Goal: Check status: Verify the current state of an ongoing process or item

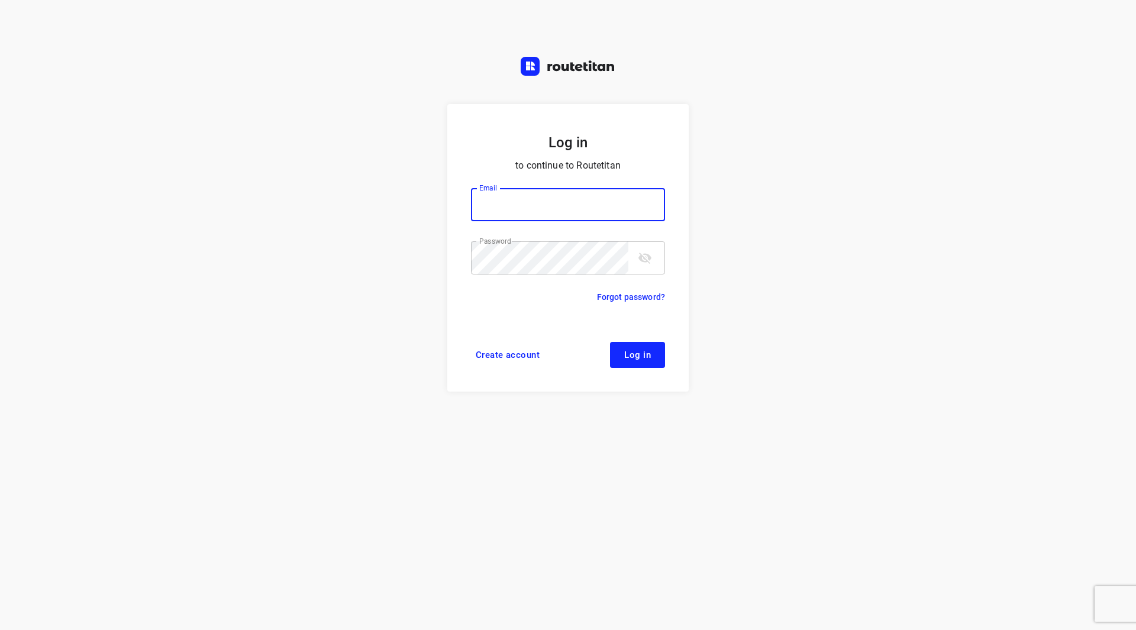
type input "remco@fruitopjewerk.nl"
click at [636, 245] on div "Password" at bounding box center [568, 257] width 194 height 33
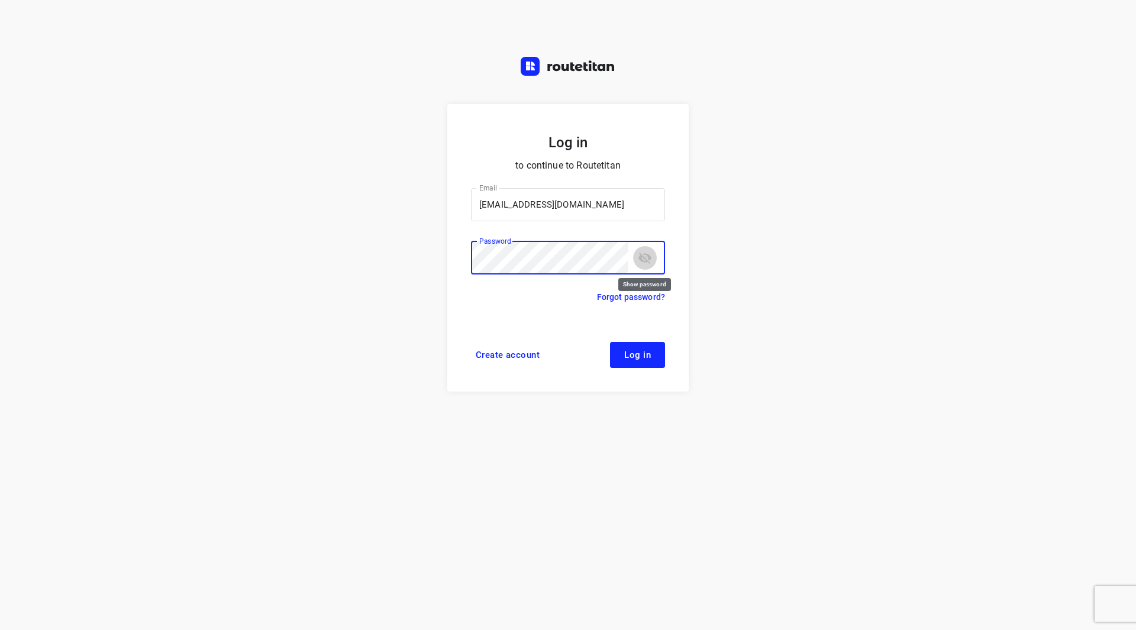
click at [642, 253] on icon "toggle password visibility" at bounding box center [645, 258] width 14 height 14
click at [648, 255] on icon "toggle password visibility" at bounding box center [644, 257] width 13 height 9
click at [639, 352] on span "Log in" at bounding box center [637, 354] width 27 height 9
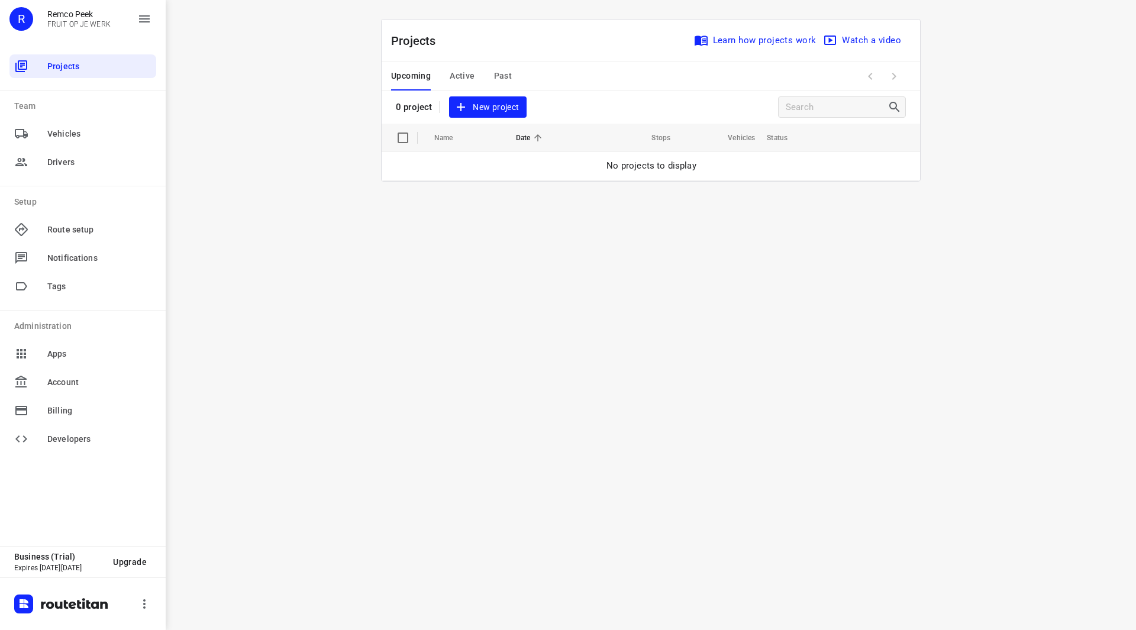
click at [500, 75] on span "Past" at bounding box center [503, 76] width 18 height 15
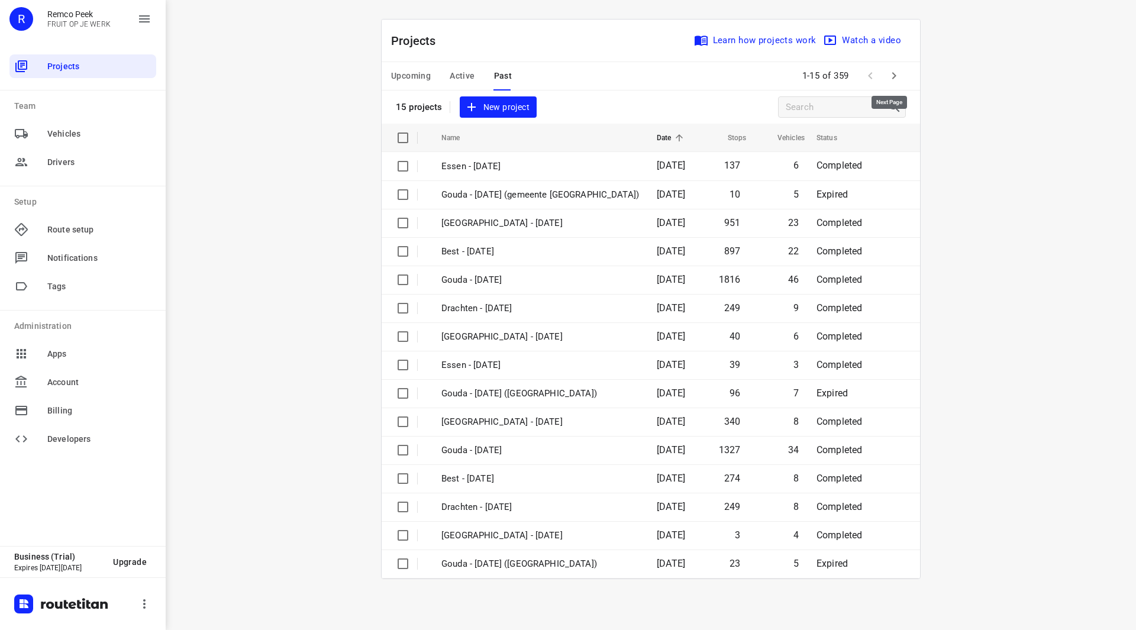
click at [895, 73] on icon "button" at bounding box center [894, 76] width 14 height 14
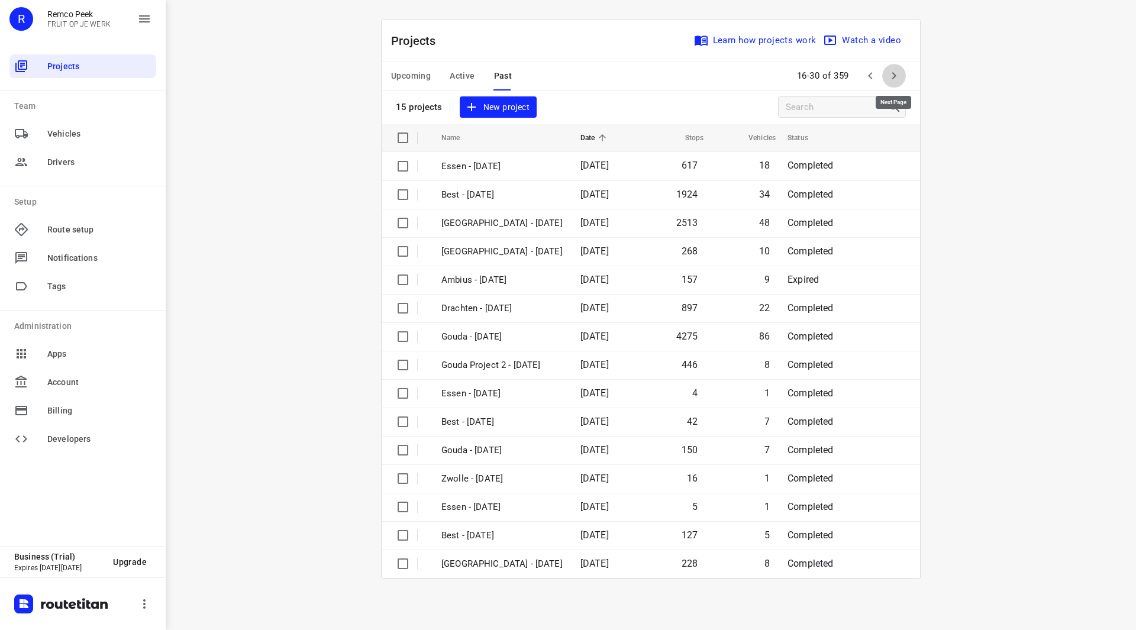
click at [893, 77] on icon "button" at bounding box center [894, 75] width 4 height 7
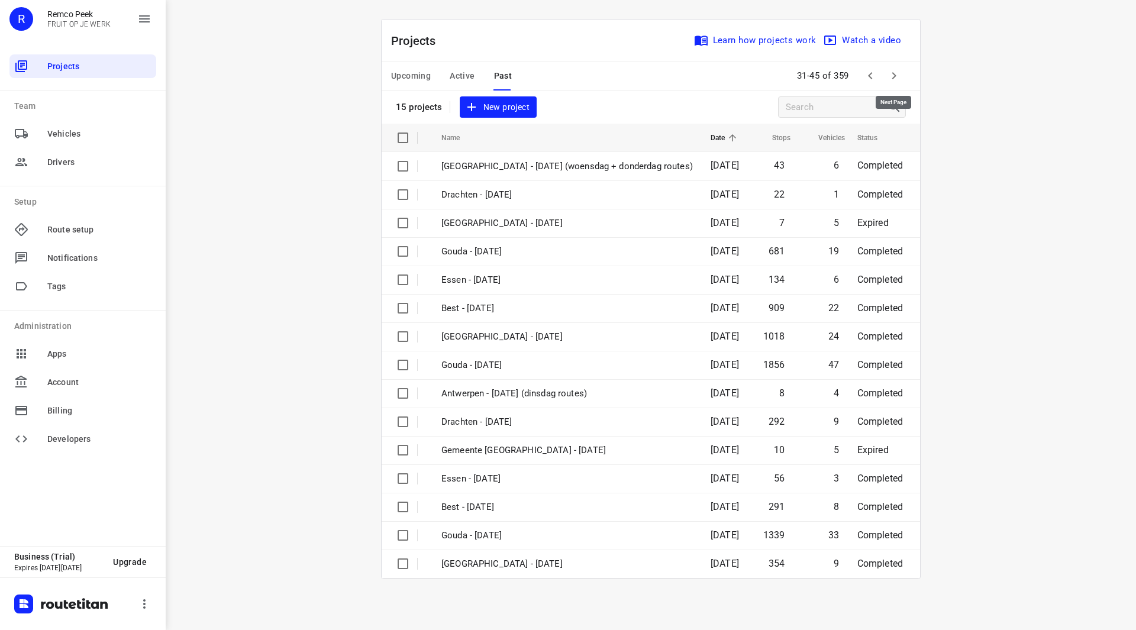
click at [896, 77] on icon "button" at bounding box center [894, 76] width 14 height 14
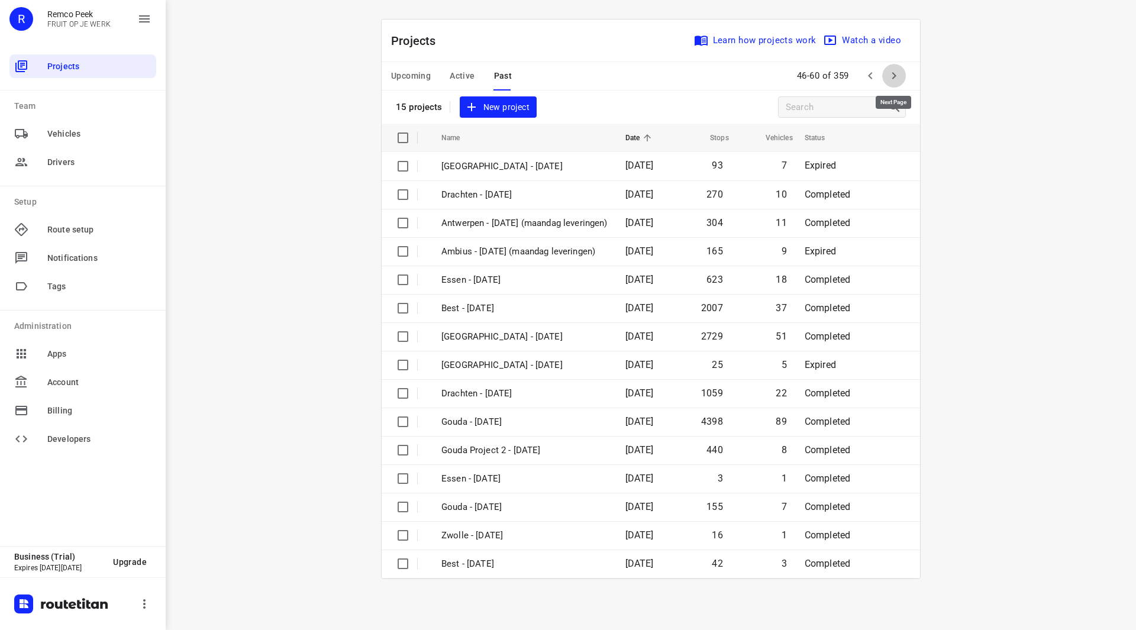
click at [896, 75] on icon "button" at bounding box center [894, 76] width 14 height 14
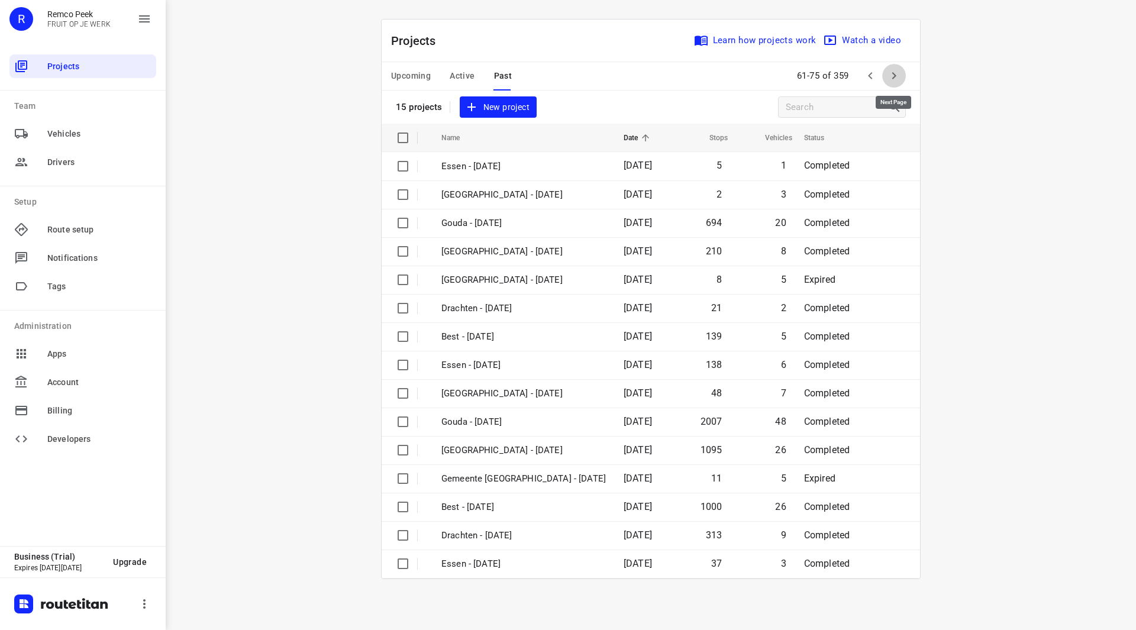
click at [897, 72] on icon "button" at bounding box center [894, 76] width 14 height 14
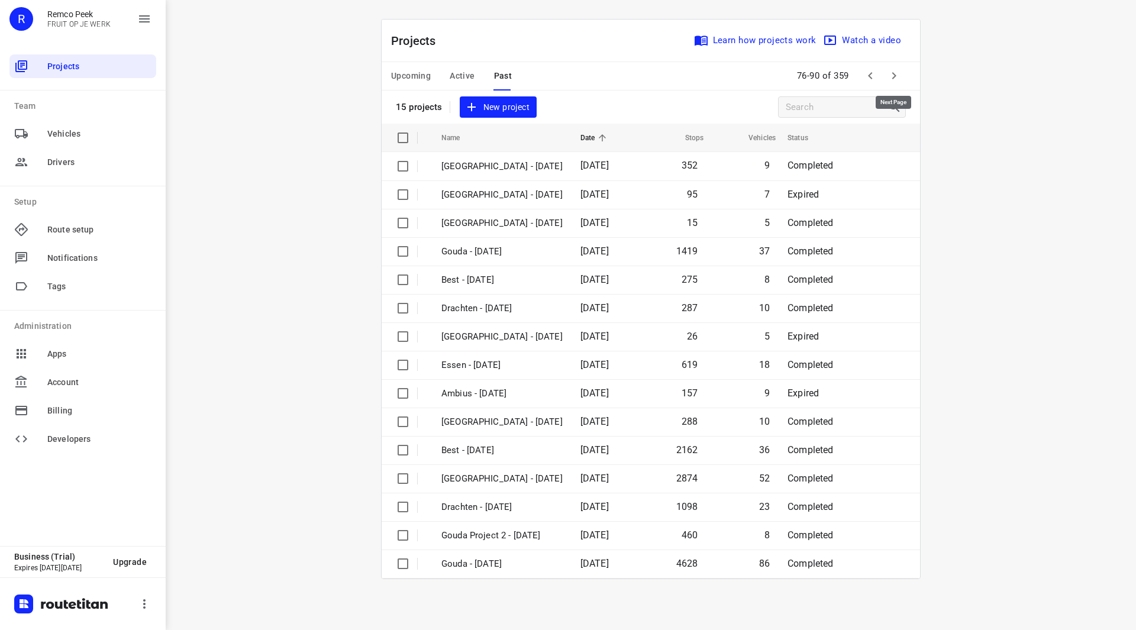
click at [895, 76] on icon "button" at bounding box center [894, 75] width 4 height 7
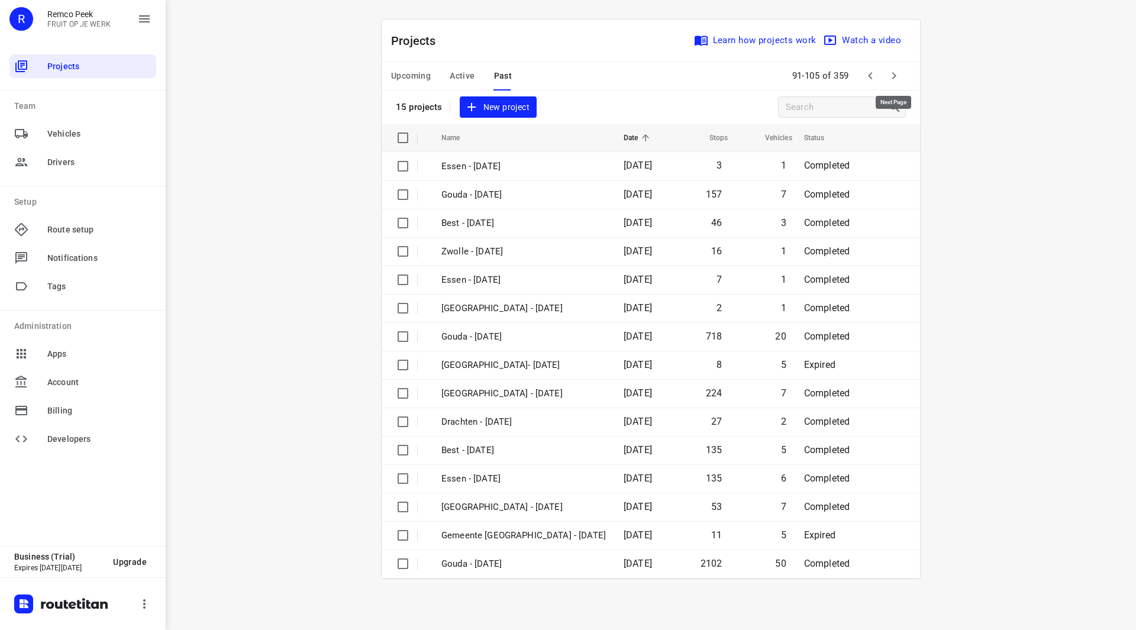
click at [893, 76] on icon "button" at bounding box center [894, 76] width 14 height 14
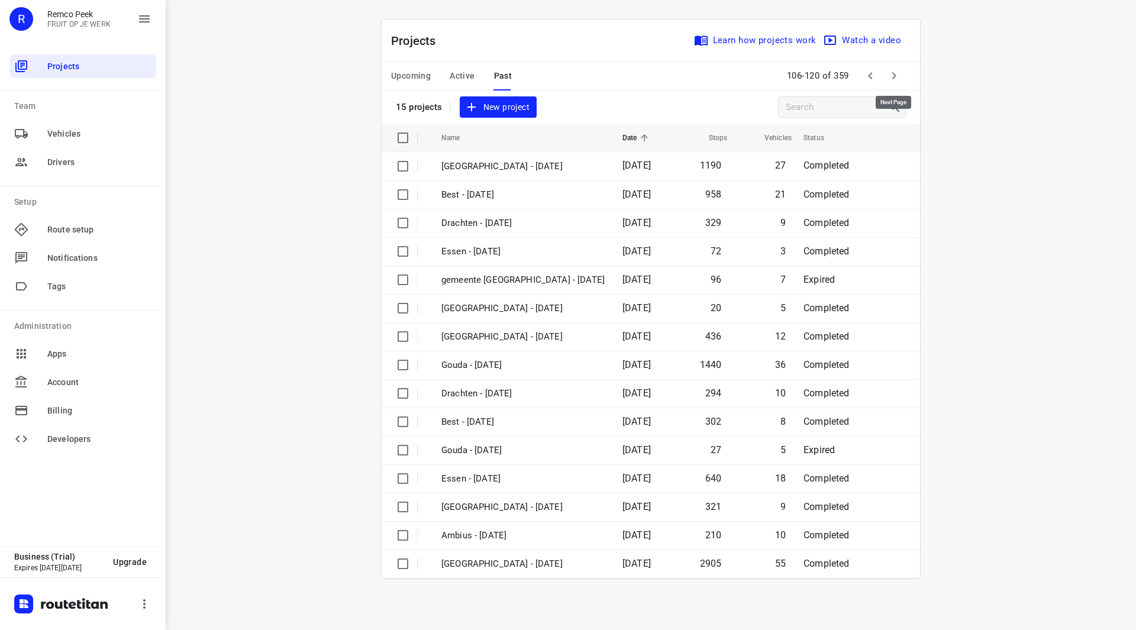
click at [899, 73] on icon "button" at bounding box center [894, 76] width 14 height 14
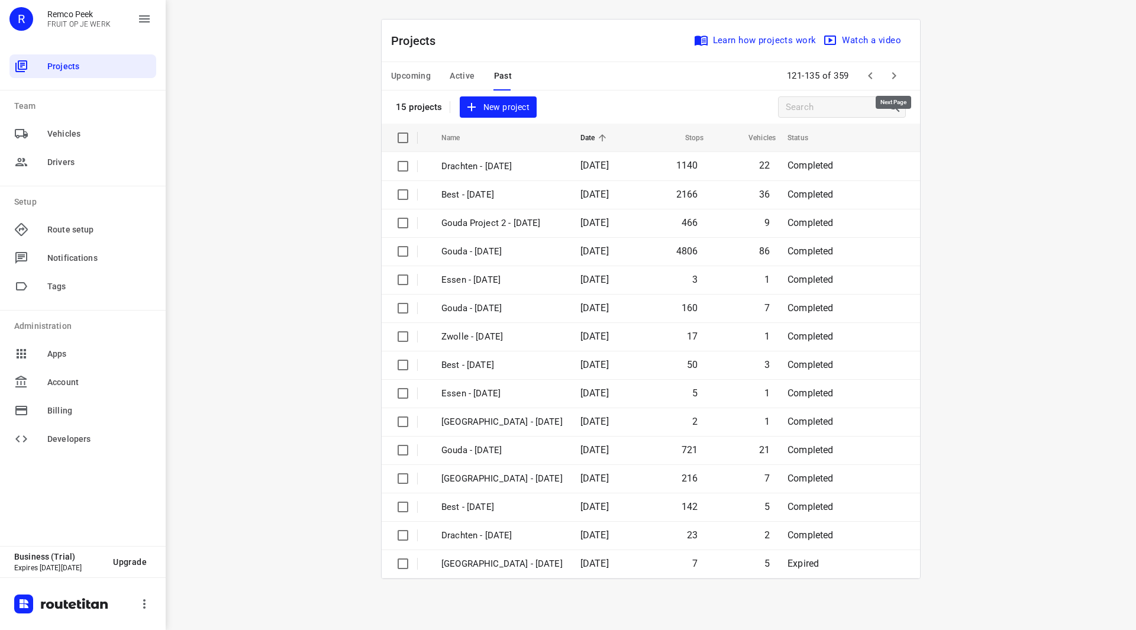
click at [894, 77] on icon "button" at bounding box center [894, 75] width 4 height 7
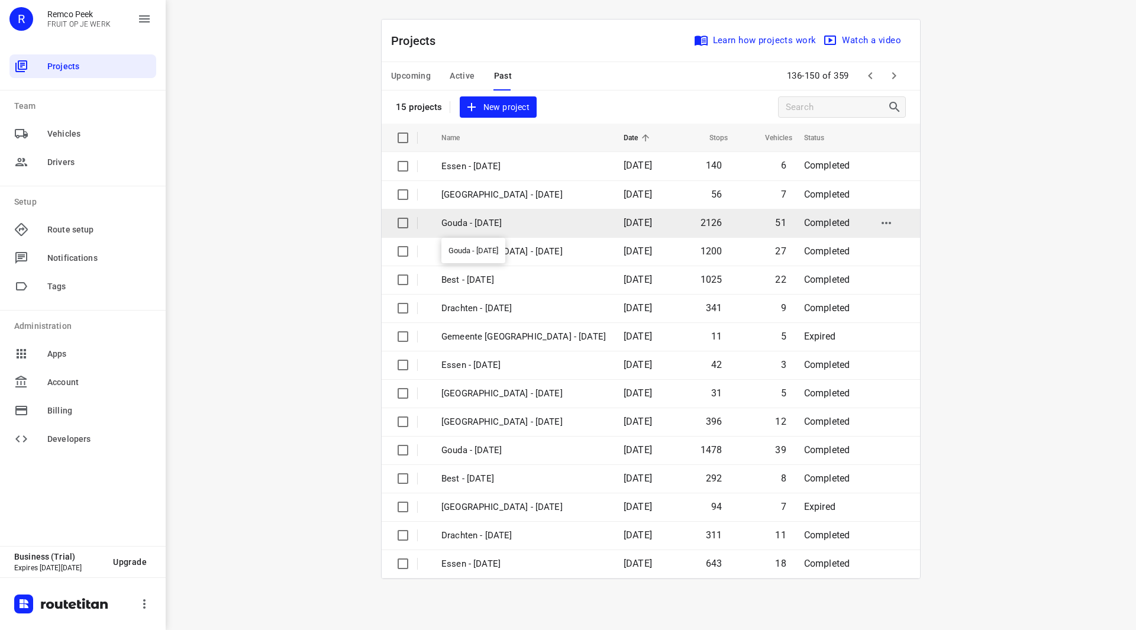
click at [509, 225] on p "Gouda - [DATE]" at bounding box center [523, 224] width 164 height 14
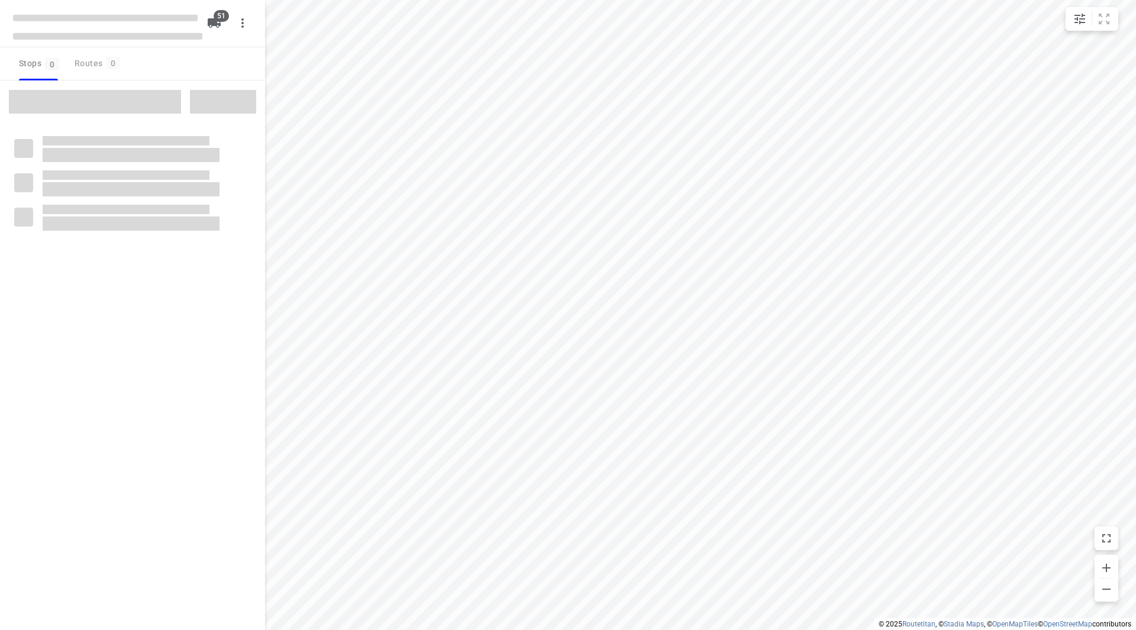
type input "distance"
checkbox input "true"
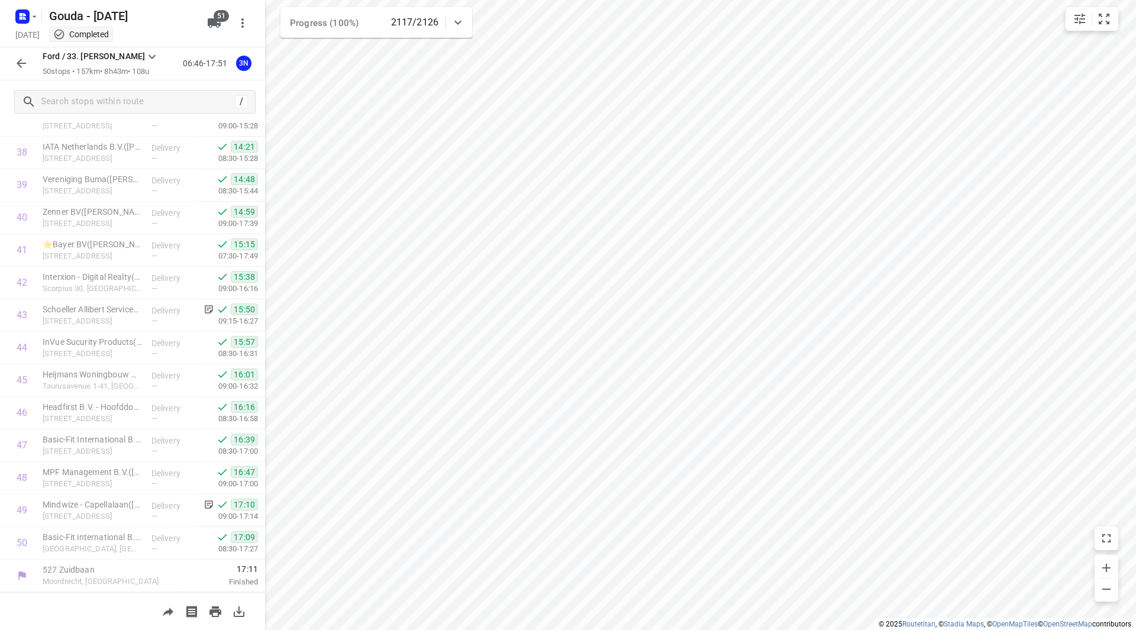
scroll to position [1249, 0]
